Goal: Information Seeking & Learning: Find specific fact

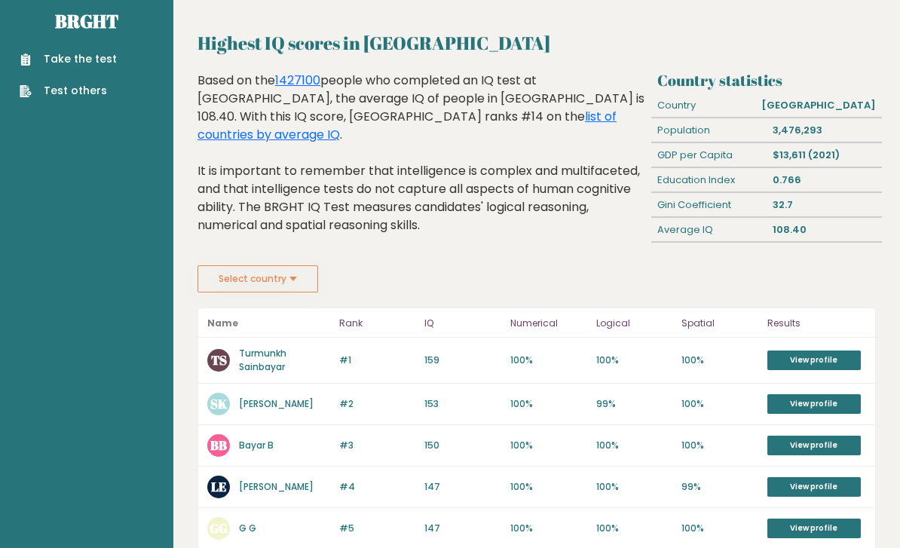
scroll to position [17, 0]
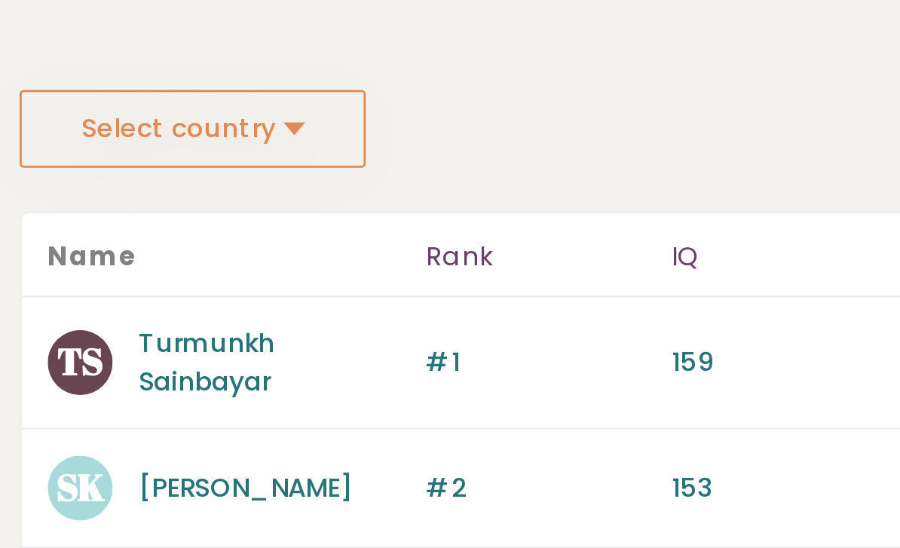
click at [197, 266] on button "Select country" at bounding box center [257, 279] width 121 height 27
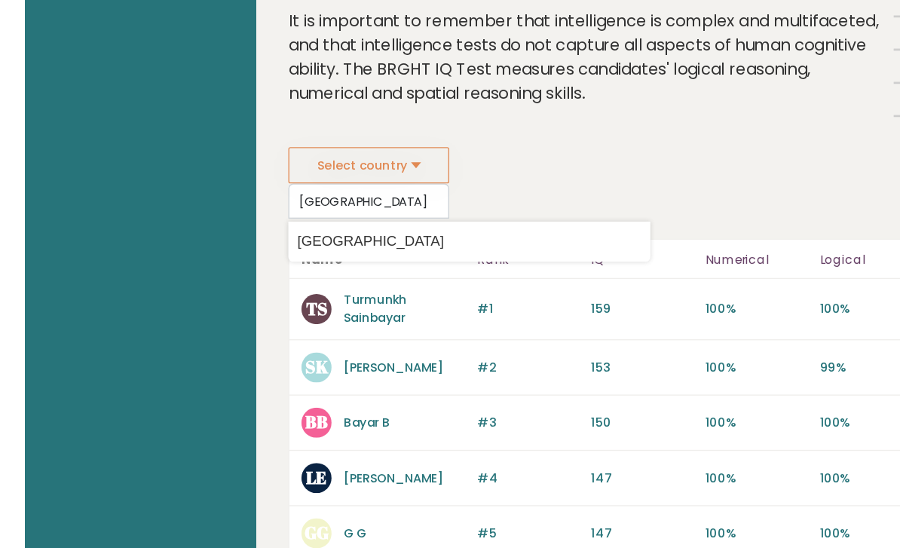
scroll to position [49, 0]
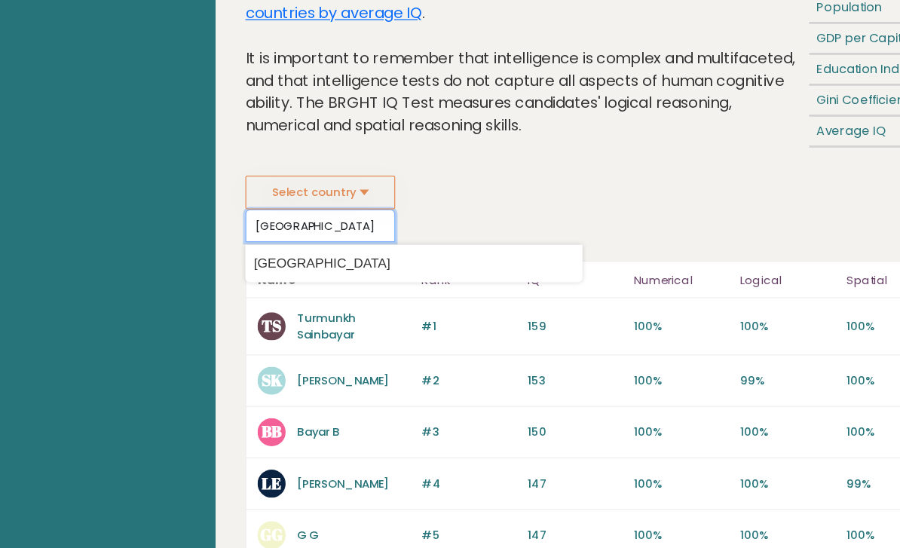
click at [255, 261] on input "[GEOGRAPHIC_DATA]" at bounding box center [257, 274] width 121 height 26
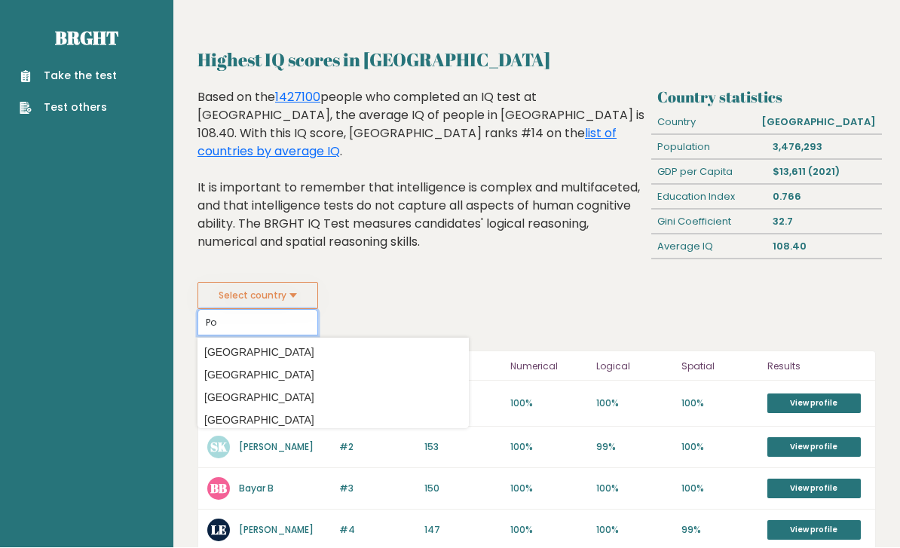
scroll to position [1, 0]
click at [799, 133] on div "[GEOGRAPHIC_DATA]" at bounding box center [819, 122] width 126 height 24
click at [809, 128] on div "[GEOGRAPHIC_DATA]" at bounding box center [819, 122] width 126 height 24
click at [219, 334] on input "Po" at bounding box center [257, 322] width 121 height 26
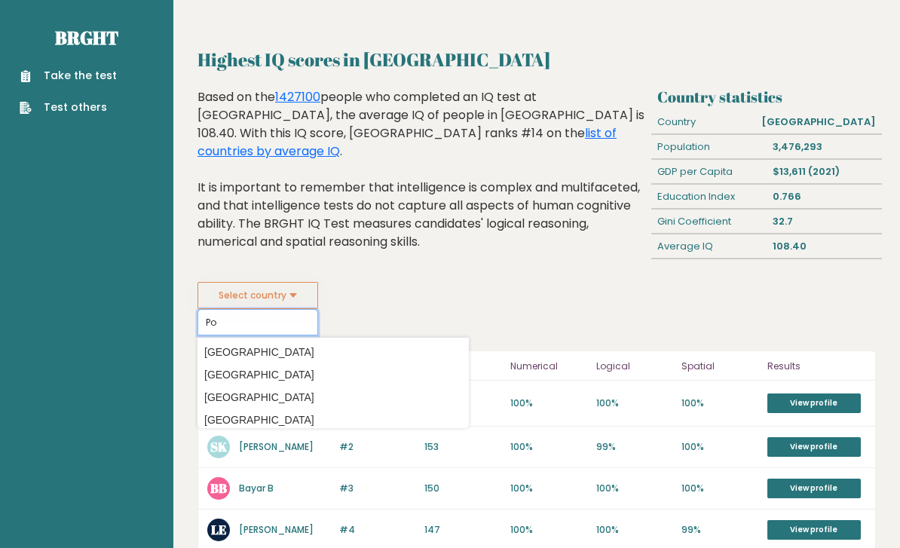
scroll to position [0, 0]
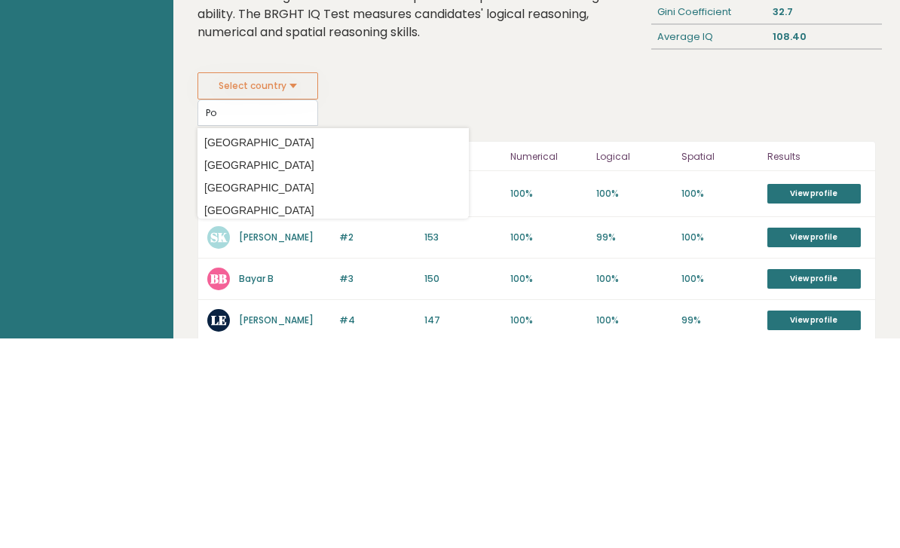
click at [230, 283] on button "Select country" at bounding box center [257, 296] width 121 height 27
click at [231, 283] on button "Select country" at bounding box center [257, 296] width 121 height 27
type input "P"
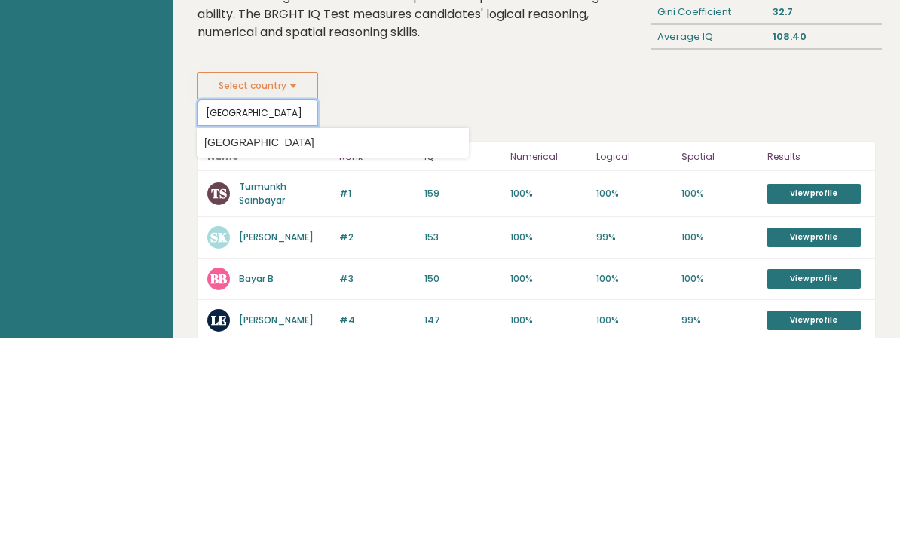
click at [207, 310] on input "[GEOGRAPHIC_DATA]" at bounding box center [257, 323] width 121 height 26
type input "[GEOGRAPHIC_DATA]"
